Goal: Obtain resource: Obtain resource

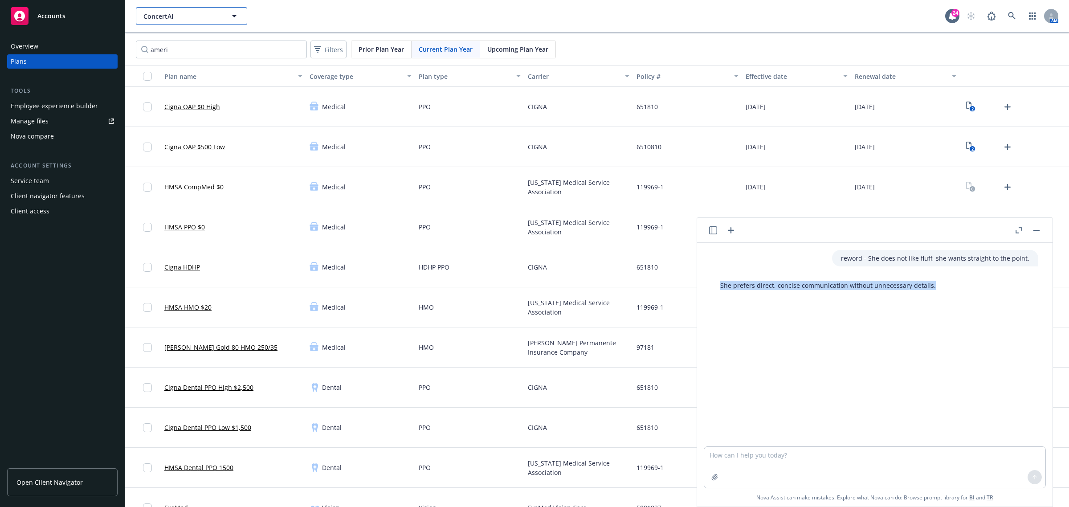
click at [200, 22] on button "ConcertAI" at bounding box center [191, 16] width 111 height 18
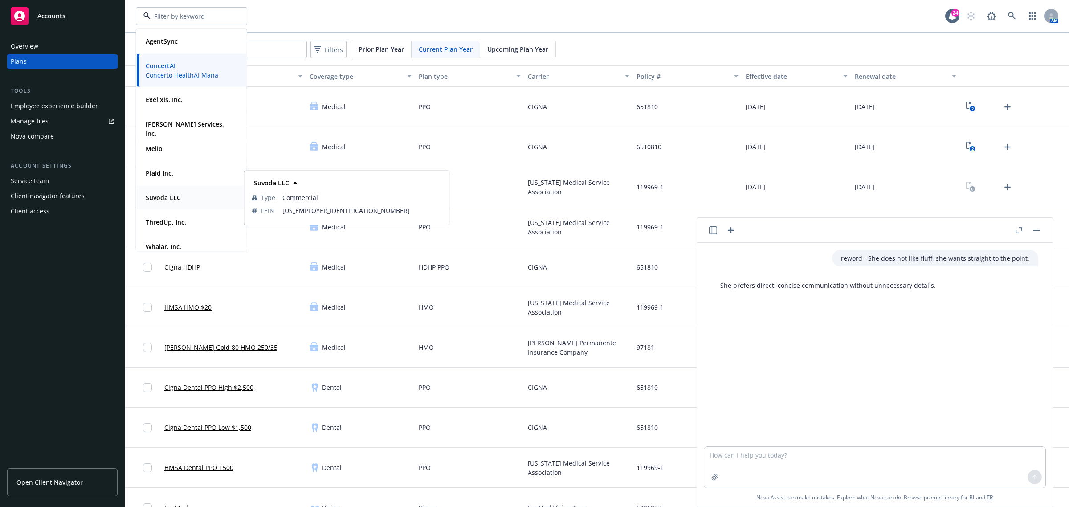
click at [165, 203] on div "Suvoda LLC" at bounding box center [162, 197] width 41 height 13
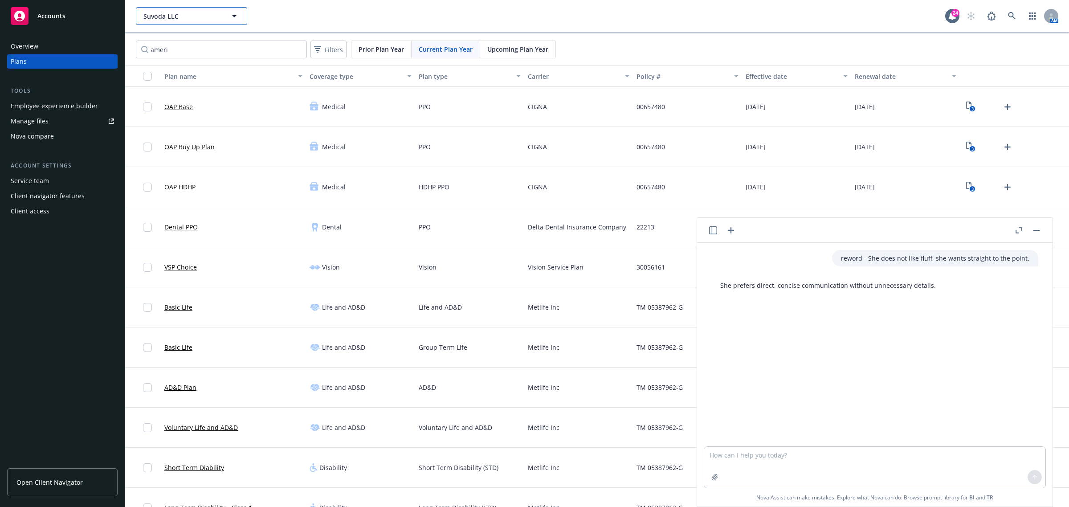
click at [186, 20] on span "Suvoda LLC" at bounding box center [181, 16] width 77 height 9
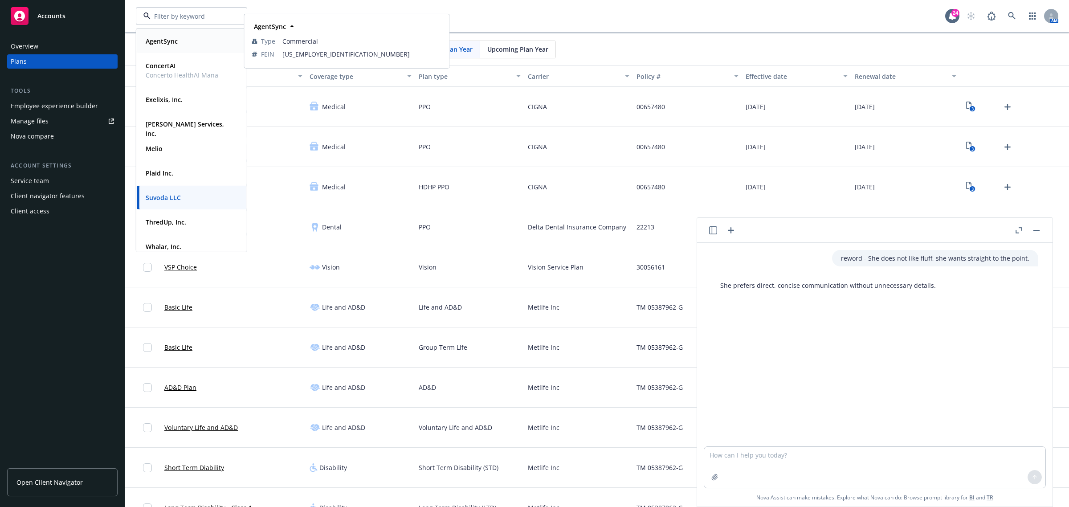
click at [179, 47] on div "AgentSync" at bounding box center [191, 41] width 99 height 13
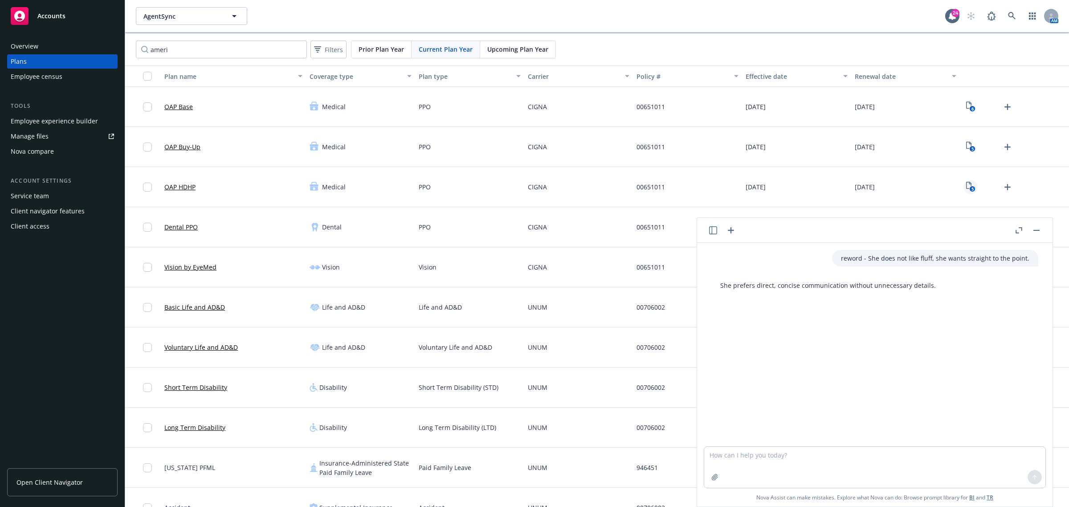
click at [971, 188] on text "5" at bounding box center [972, 189] width 2 height 6
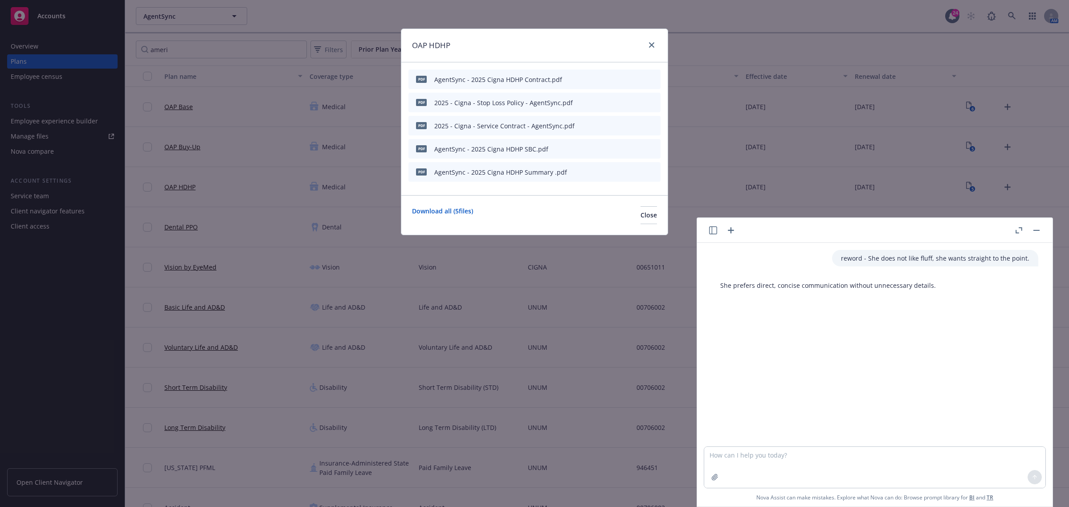
click at [638, 145] on icon "preview file" at bounding box center [638, 148] width 8 height 6
